Goal: Navigation & Orientation: Find specific page/section

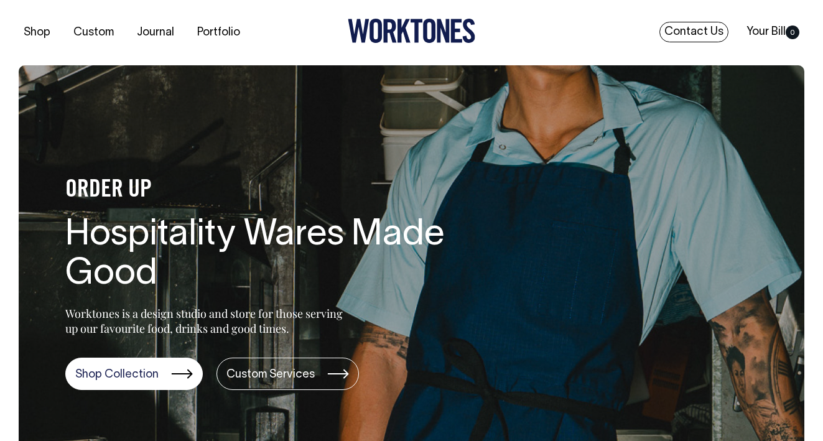
drag, startPoint x: 0, startPoint y: 0, endPoint x: 693, endPoint y: 30, distance: 693.6
click at [693, 30] on link "Contact Us" at bounding box center [693, 32] width 69 height 21
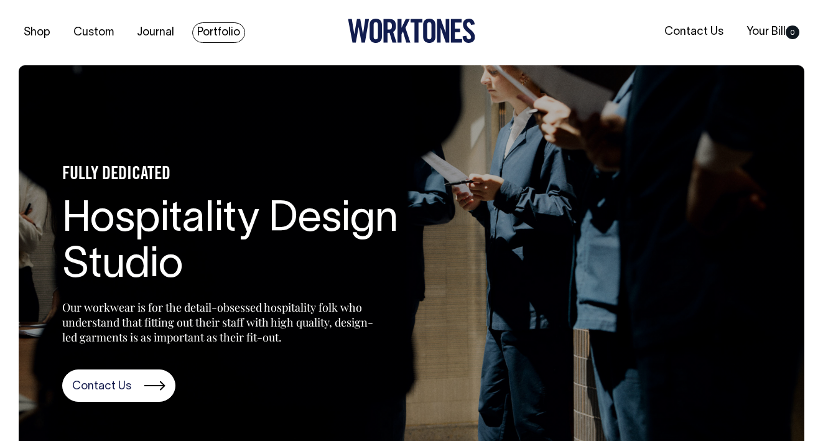
drag, startPoint x: 530, startPoint y: 103, endPoint x: 213, endPoint y: 27, distance: 326.3
click at [213, 27] on link "Portfolio" at bounding box center [218, 32] width 53 height 21
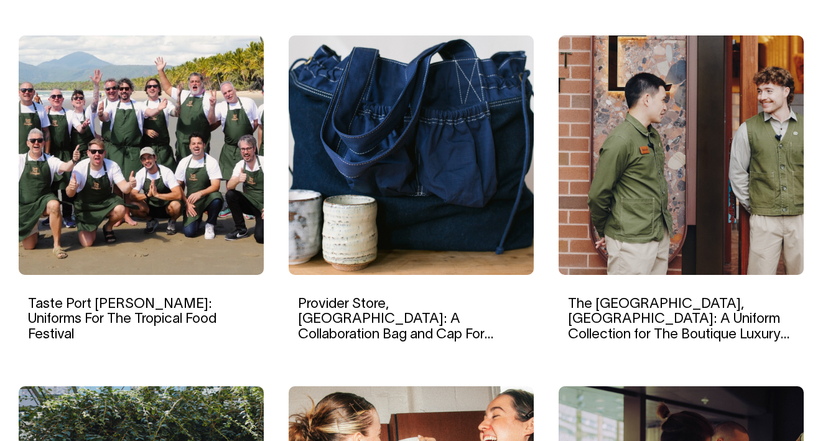
scroll to position [852, 0]
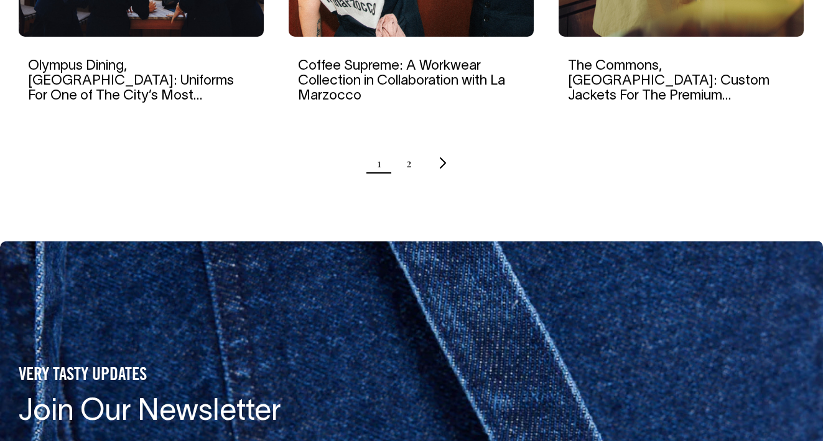
click at [407, 157] on link "2" at bounding box center [409, 162] width 6 height 31
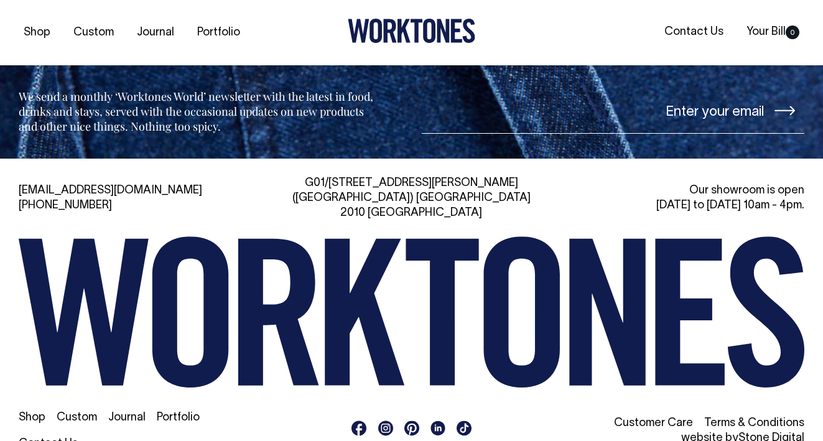
scroll to position [1797, 0]
